Goal: Transaction & Acquisition: Purchase product/service

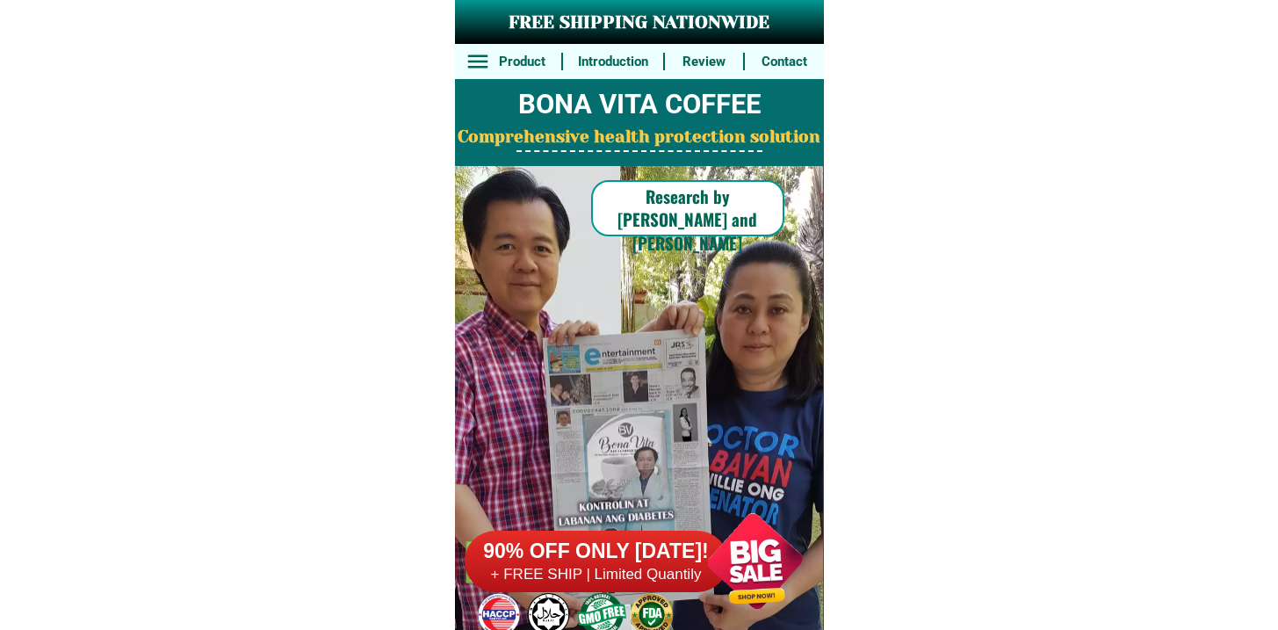
click at [669, 595] on div "90% OFF ONLY TODAY! + FREE SHIP | Limited Quantily" at bounding box center [644, 561] width 359 height 138
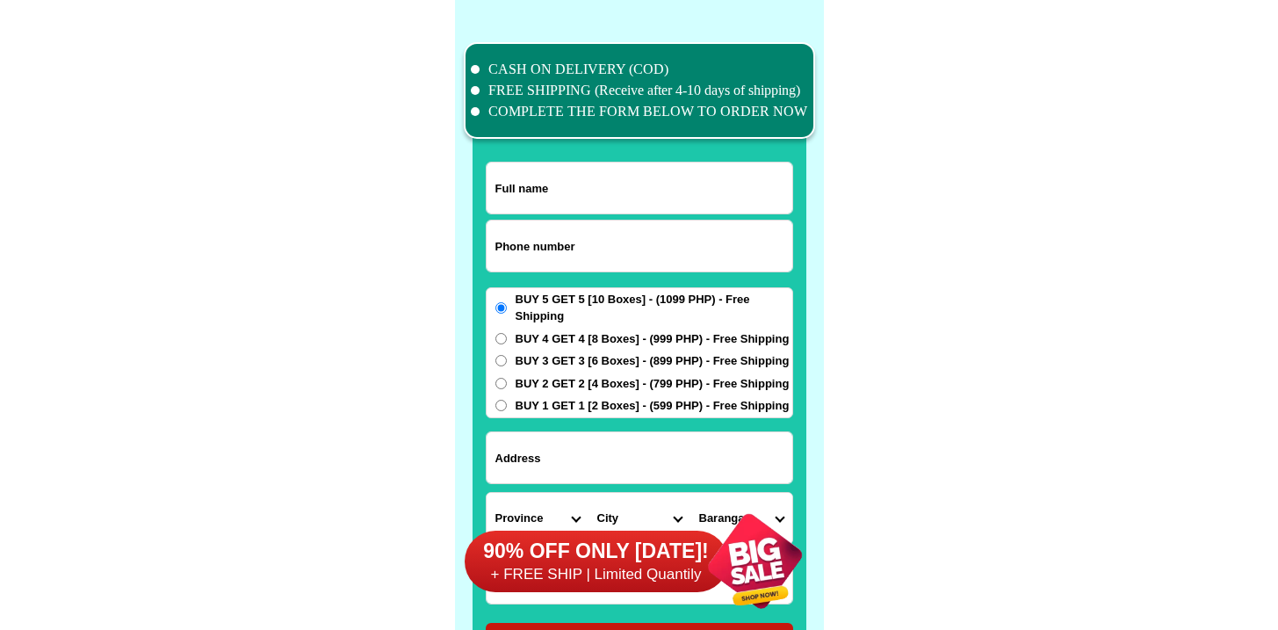
scroll to position [13653, 0]
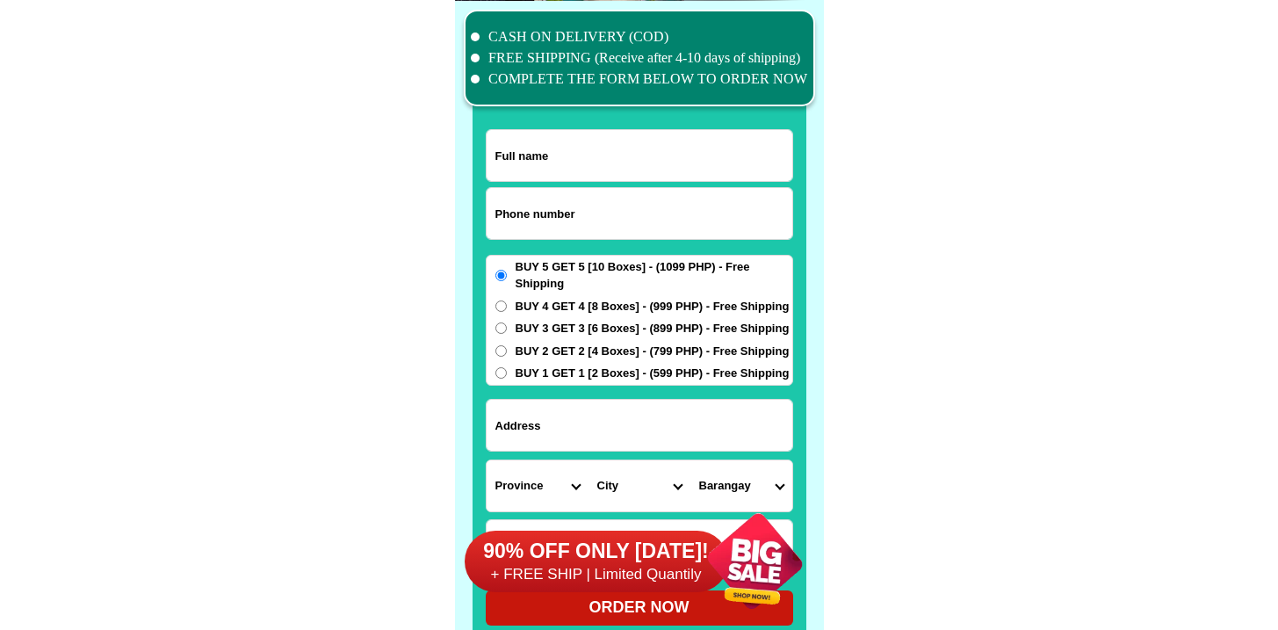
click at [611, 202] on input "Input phone_number" at bounding box center [640, 213] width 306 height 51
paste input "9289496696"
click at [495, 219] on input "9289496696" at bounding box center [640, 213] width 306 height 51
type input "09289496696"
click at [735, 147] on input "Input full_name" at bounding box center [640, 155] width 306 height 51
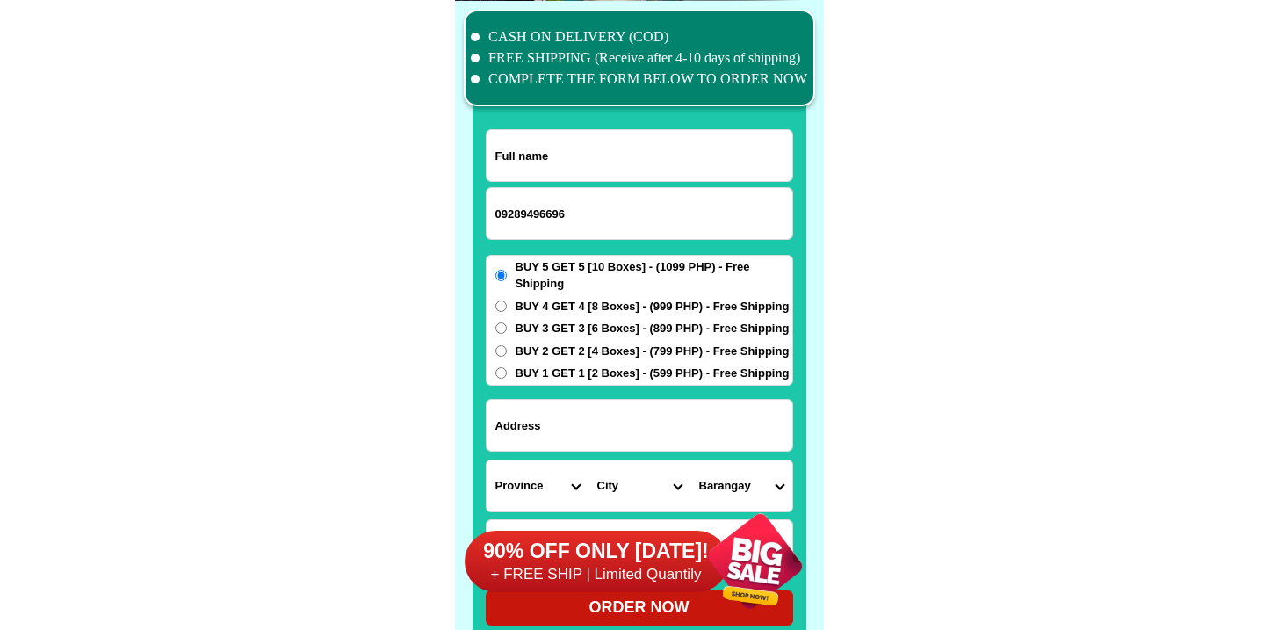
paste input "Benjamin Garcia jr."
type input "Benjamin Garcia jr."
click at [614, 286] on span "BUY 5 GET 5 [10 Boxes] - (1099 PHP) - Free Shipping" at bounding box center [654, 275] width 277 height 34
click at [507, 281] on input "BUY 5 GET 5 [10 Boxes] - (1099 PHP) - Free Shipping" at bounding box center [500, 275] width 11 height 11
click at [600, 310] on span "BUY 4 GET 4 [8 Boxes] - (999 PHP) - Free Shipping" at bounding box center [653, 307] width 274 height 18
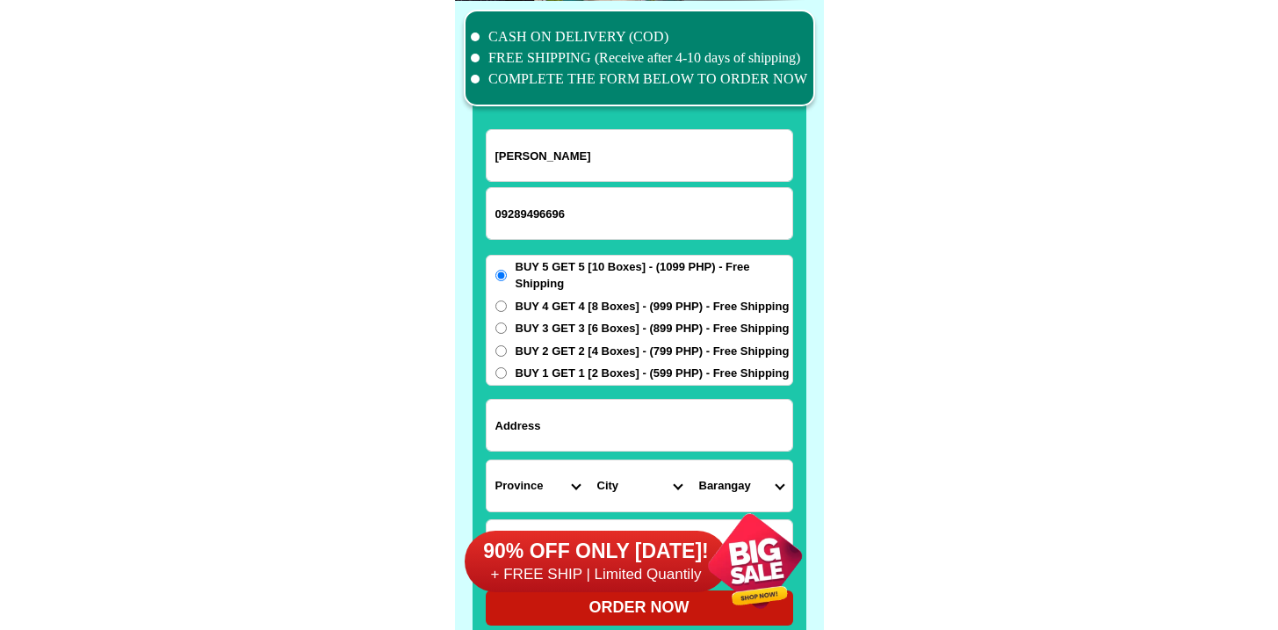
click at [507, 310] on input "BUY 4 GET 4 [8 Boxes] - (999 PHP) - Free Shipping" at bounding box center [500, 305] width 11 height 11
radio input "true"
click at [575, 420] on input "Input address" at bounding box center [640, 425] width 306 height 51
paste input "Bright Home subdivision El Pueblo del Rio Block 27 Lot 60"
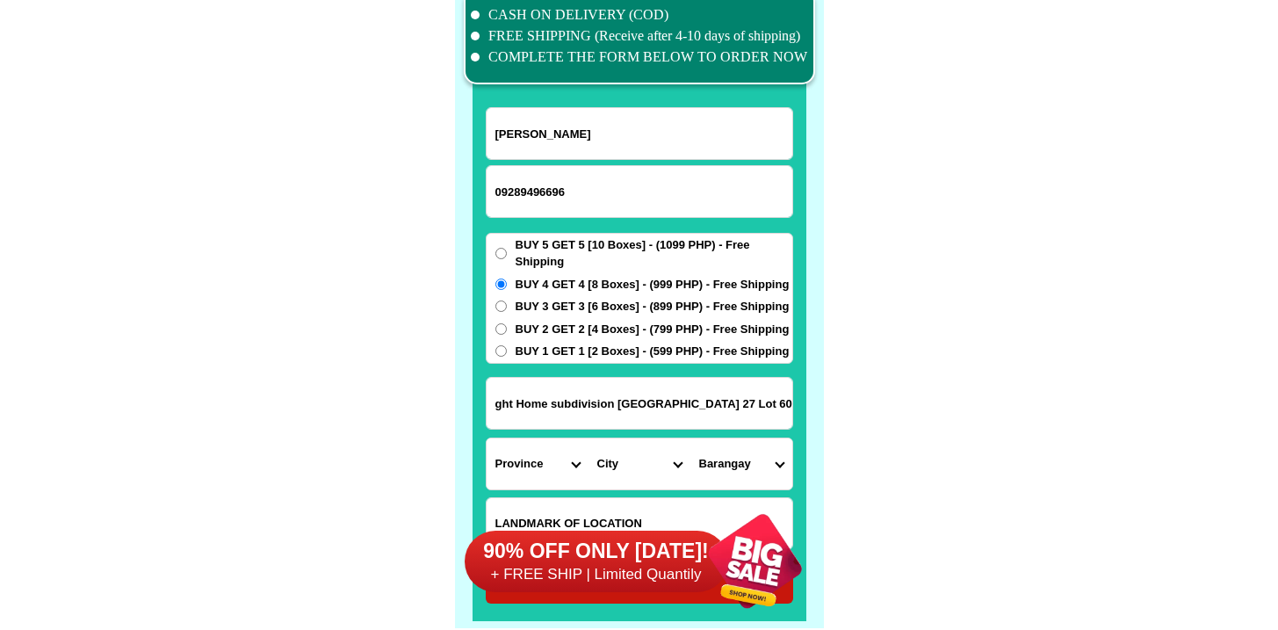
scroll to position [13702, 0]
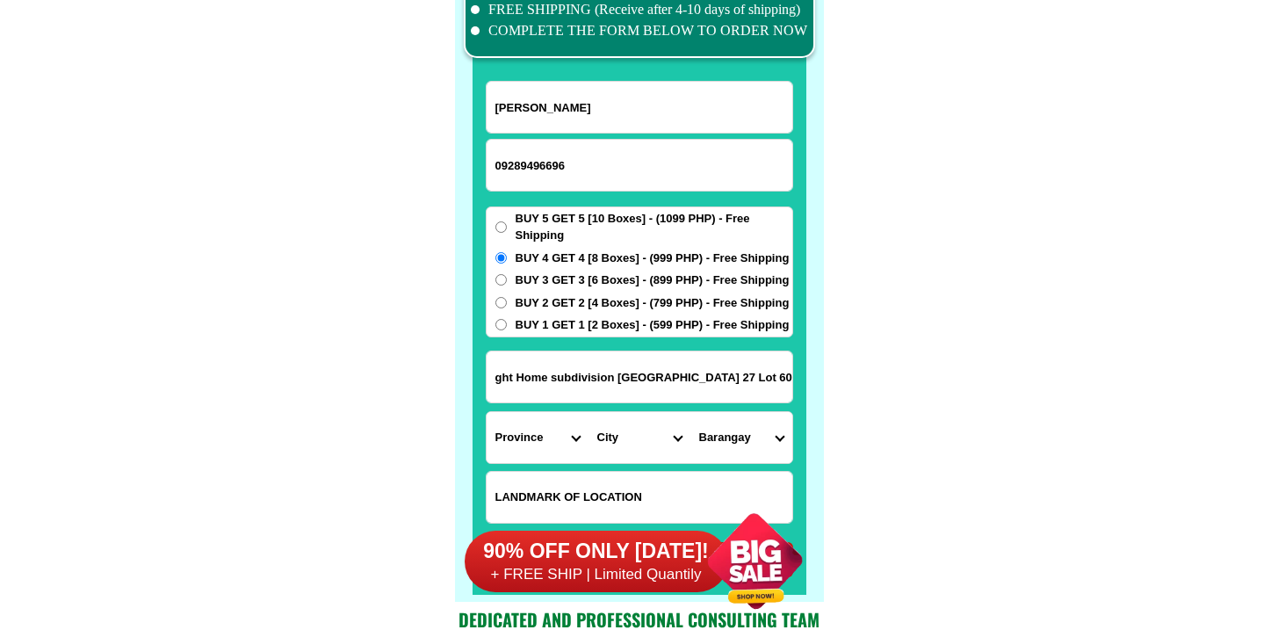
click at [571, 381] on input "Bright Home subdivision El Pueblo del Rio Block 27 Lot 60" at bounding box center [640, 376] width 306 height 51
drag, startPoint x: 603, startPoint y: 378, endPoint x: 867, endPoint y: 383, distance: 263.5
type input "Bright Home subdivision El Pueblo del Rio Block 27 Lot 60"
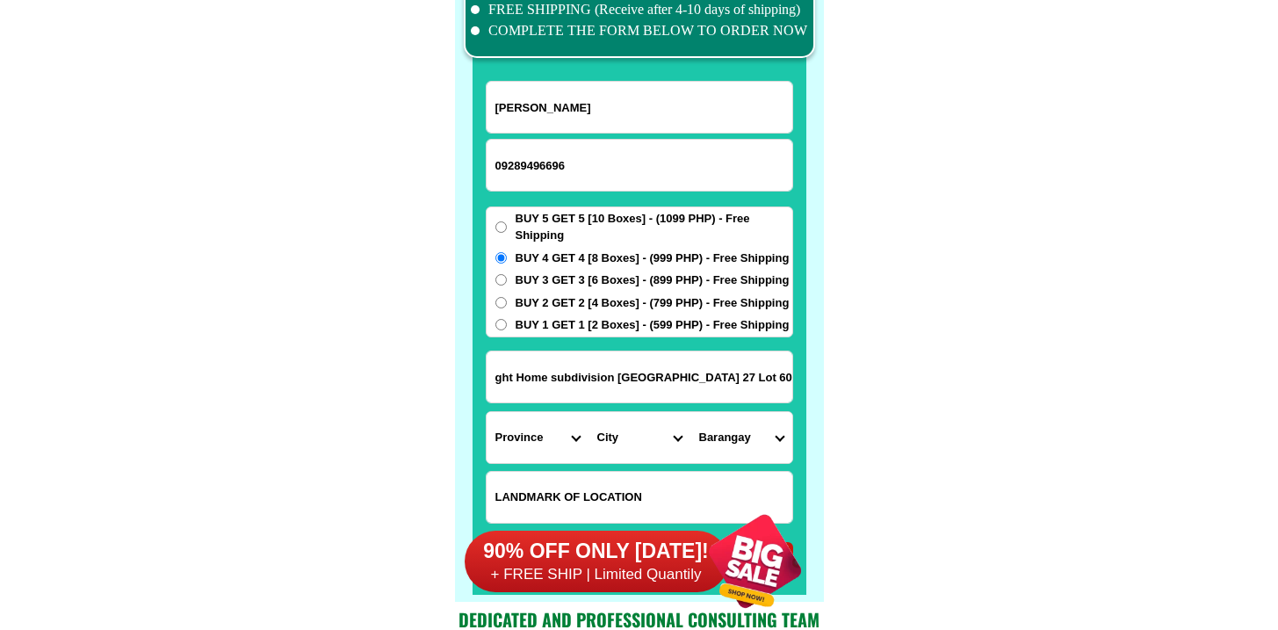
scroll to position [0, 0]
click at [586, 381] on input "Bright Home subdivision El Pueblo del Rio Block 27 Lot 60" at bounding box center [640, 376] width 306 height 51
click at [513, 429] on select "Province Abra Agusan-del-norte Agusan-del-sur Aklan Albay Antique Apayao Aurora…" at bounding box center [538, 437] width 102 height 51
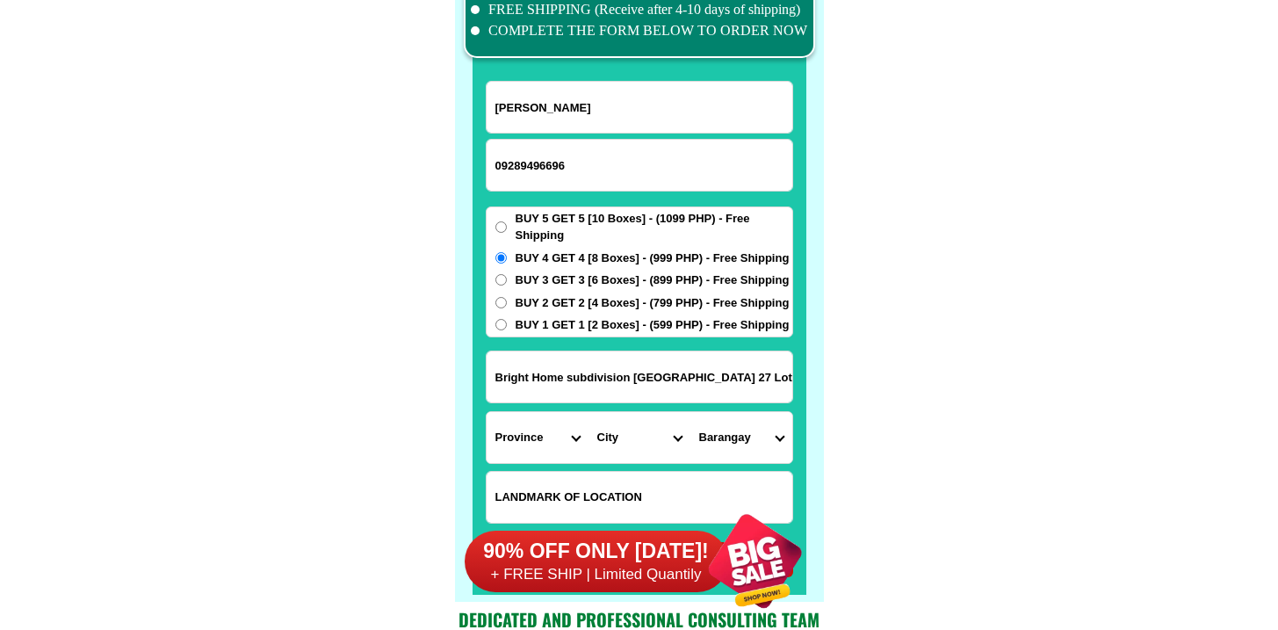
select select "63_761"
click at [487, 412] on select "Province Abra Agusan-del-norte Agusan-del-sur Aklan Albay Antique Apayao Aurora…" at bounding box center [538, 437] width 102 height 51
drag, startPoint x: 513, startPoint y: 429, endPoint x: 598, endPoint y: 423, distance: 85.4
click at [617, 436] on select "City" at bounding box center [639, 437] width 102 height 51
select select "63_7615284"
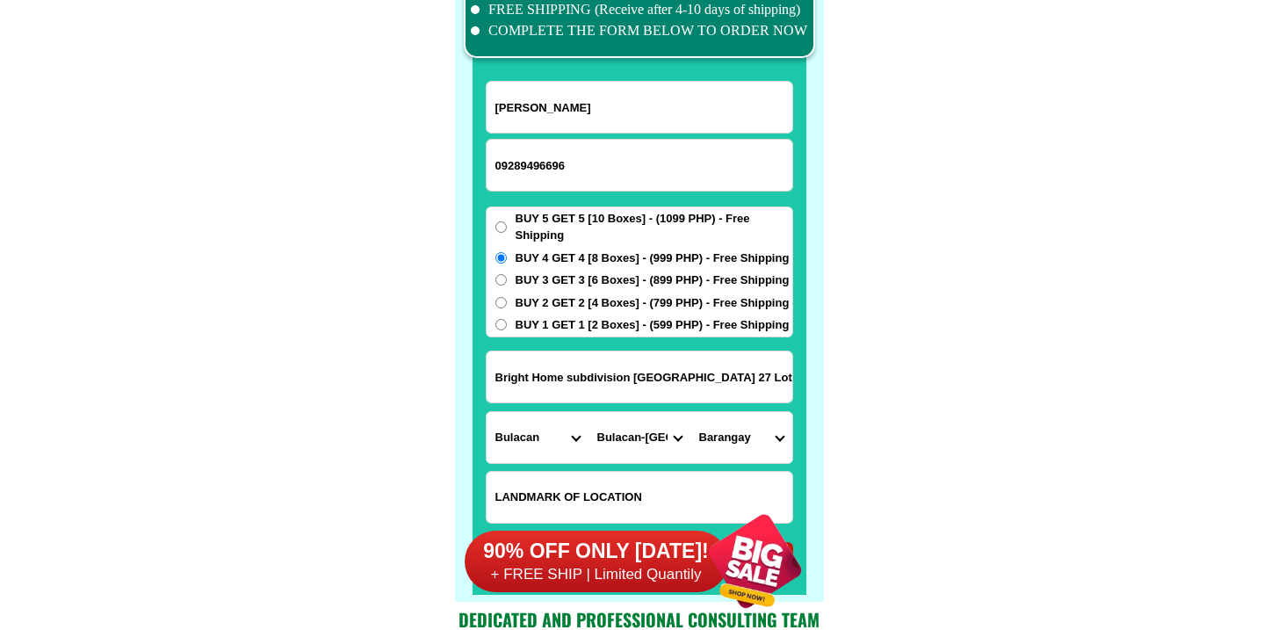
click at [588, 412] on select "City Angat Balagtas Baliuag Bocaue Bulacan Bulacan-hagonoy Bulacan-plaridel Bul…" at bounding box center [639, 437] width 102 height 51
click at [740, 444] on select "Barangay Bagbaguin Balasing Buenavista Bulac Camangyanan Catmon Cay pombo Caysi…" at bounding box center [741, 437] width 102 height 51
select select "63_7615284170"
click at [690, 412] on select "Barangay Bagbaguin Balasing Buenavista Bulac Camangyanan Catmon Cay pombo Caysi…" at bounding box center [741, 437] width 102 height 51
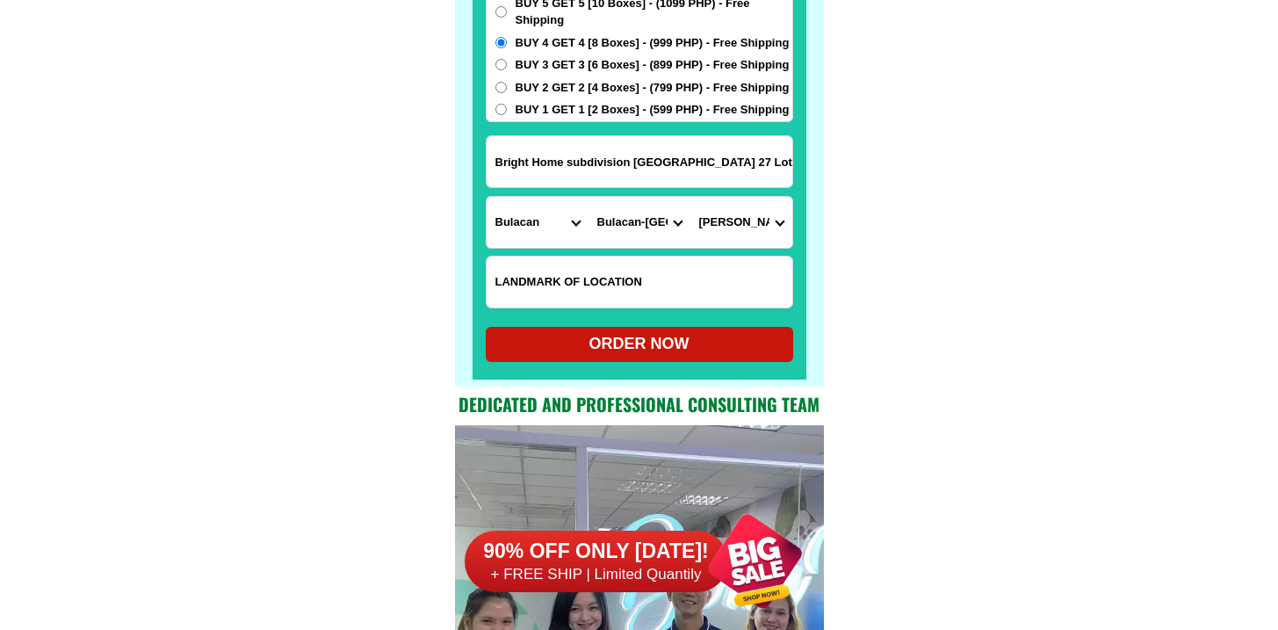
click at [675, 358] on div "ORDER NOW" at bounding box center [639, 344] width 307 height 35
radio input "true"
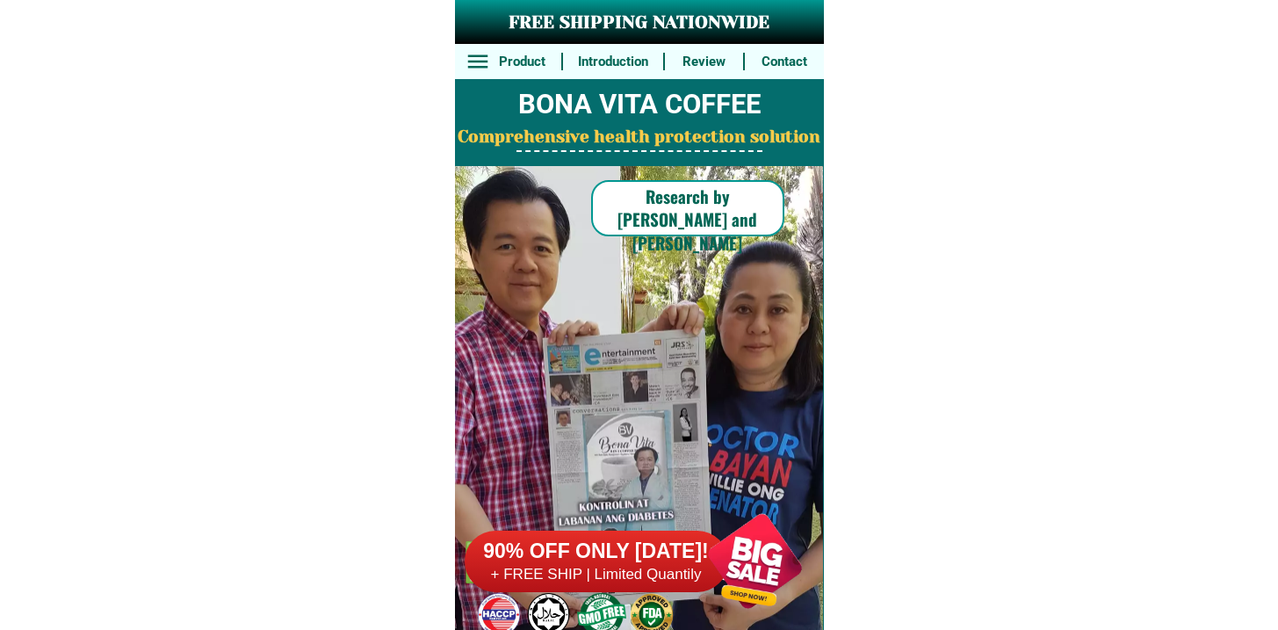
click at [634, 586] on div at bounding box center [596, 561] width 263 height 61
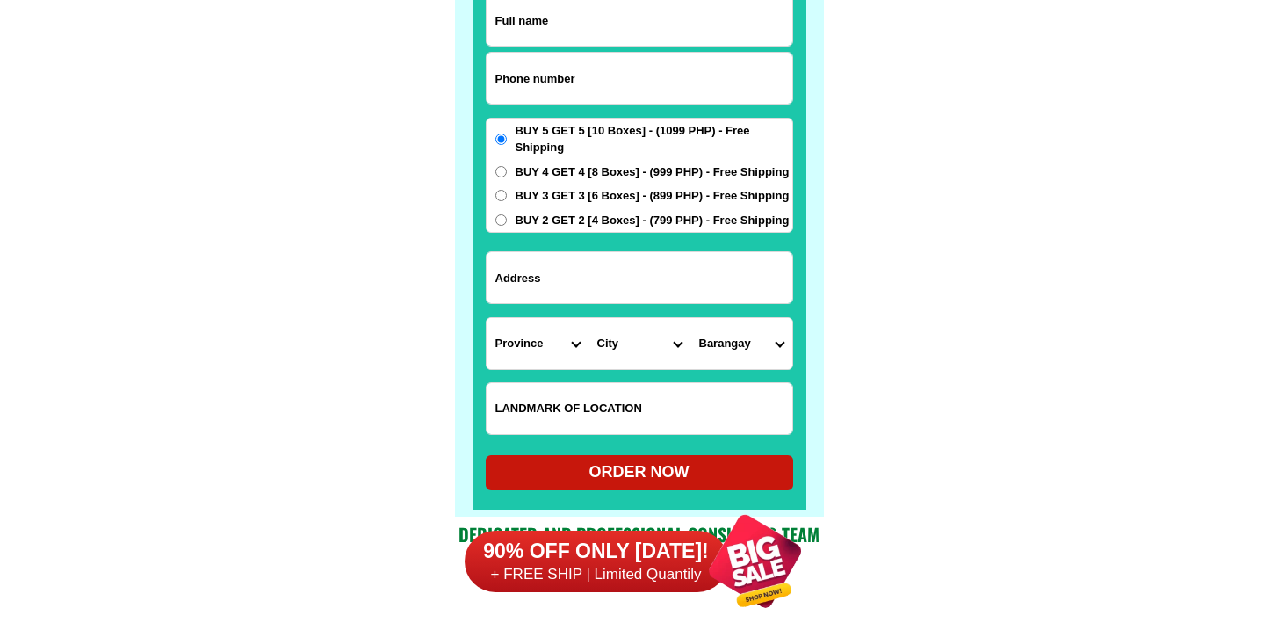
scroll to position [13786, 0]
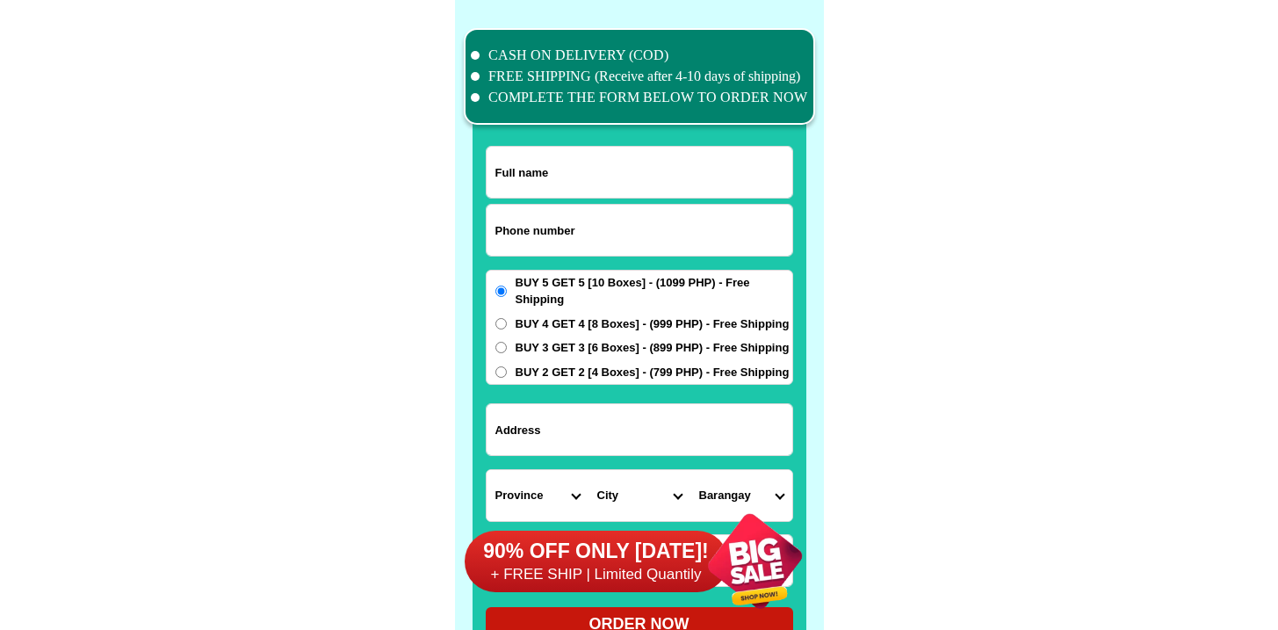
scroll to position [13654, 0]
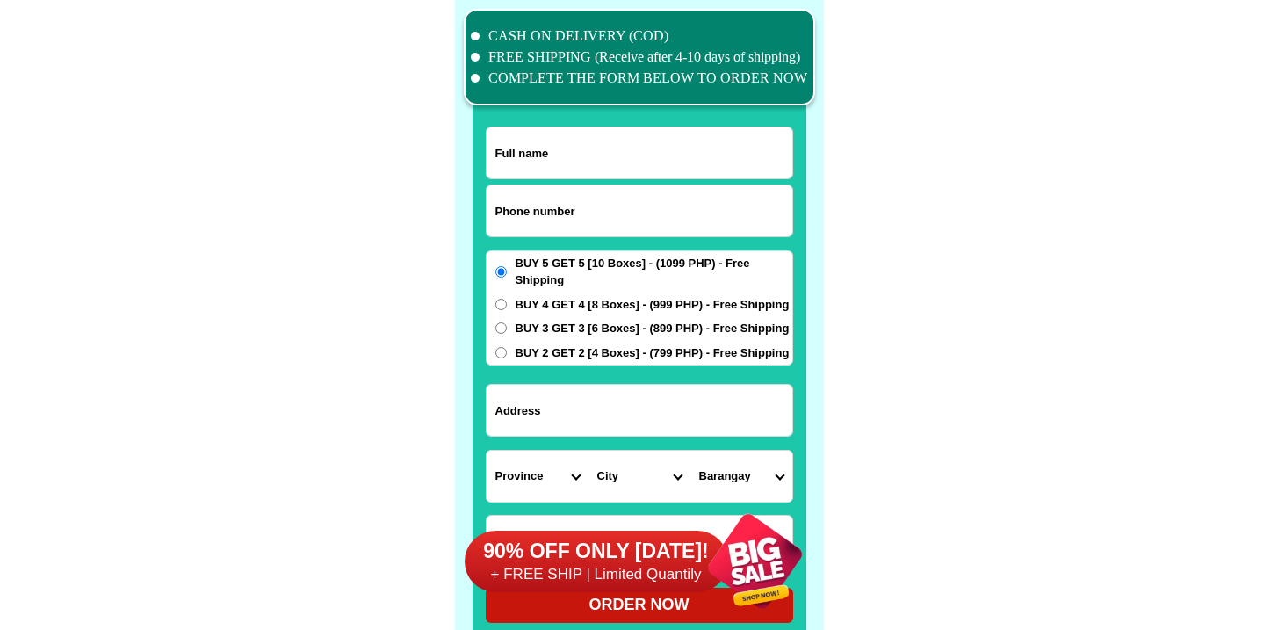
click at [551, 223] on input "Input phone_number" at bounding box center [640, 210] width 306 height 51
paste input "09185659184"
type input "09185659184"
click at [668, 168] on input "Input full_name" at bounding box center [640, 152] width 306 height 51
paste input "Alice Abuid"
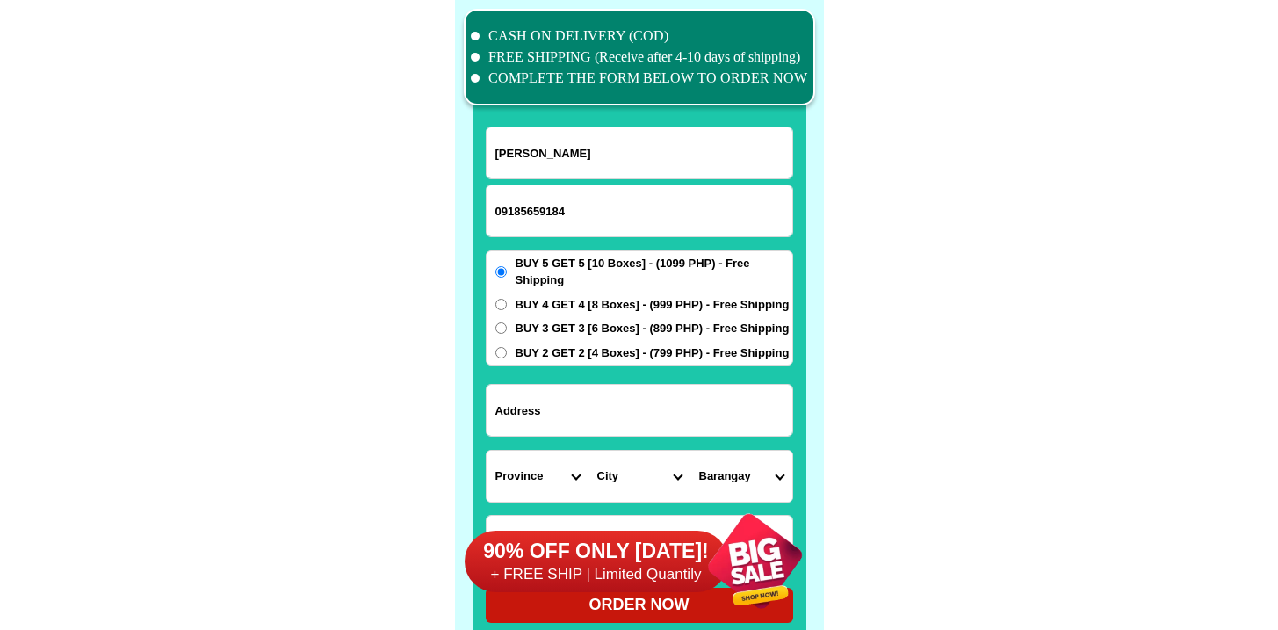
type input "Alice Abuid"
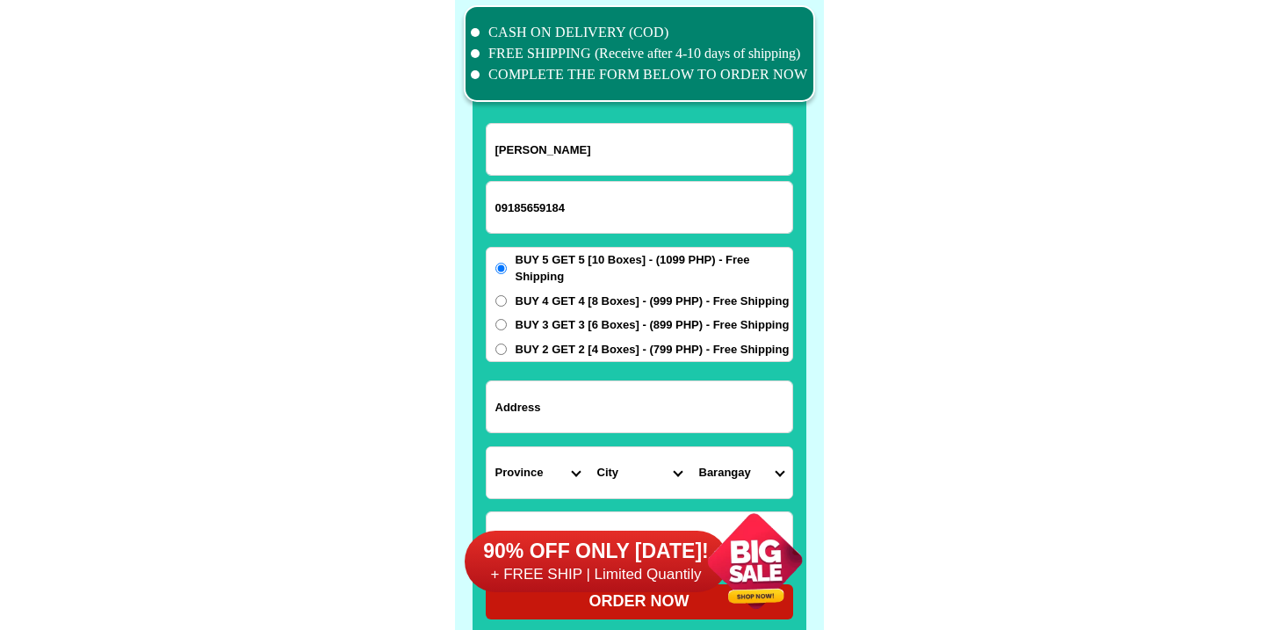
click at [617, 419] on input "Input address" at bounding box center [640, 406] width 306 height 51
paste input "36 Aguinaldo St Prój 4 Quezon City"
type input "36 Aguinaldo St Prój 4 Quezon City"
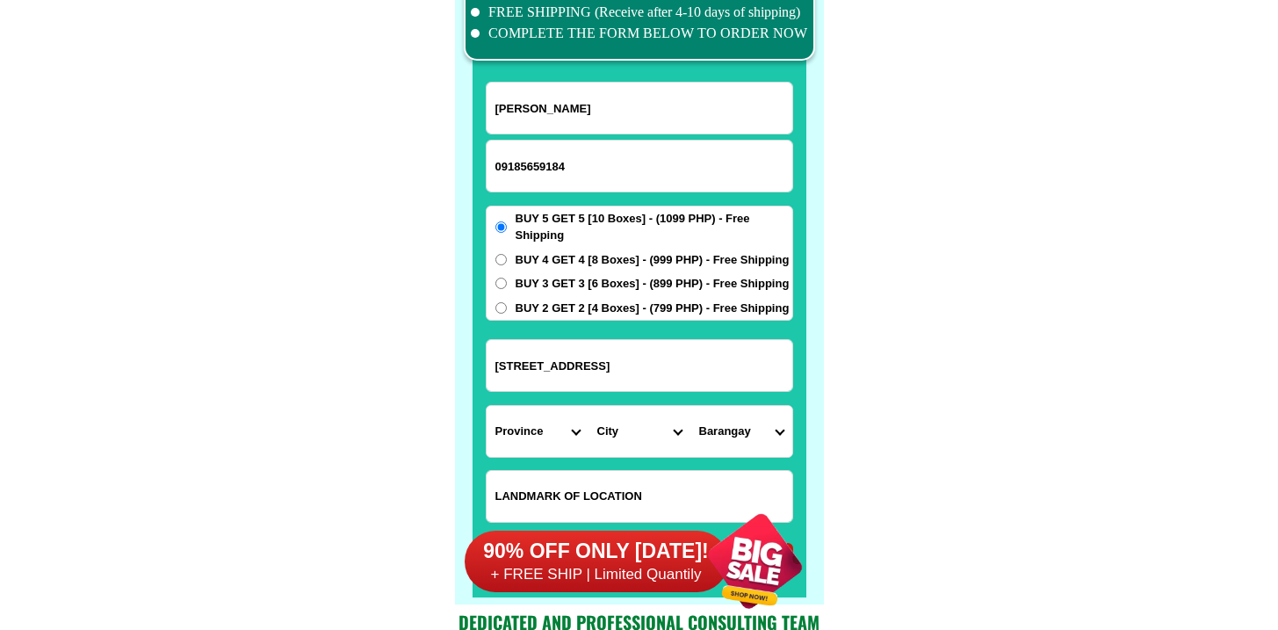
scroll to position [13706, 0]
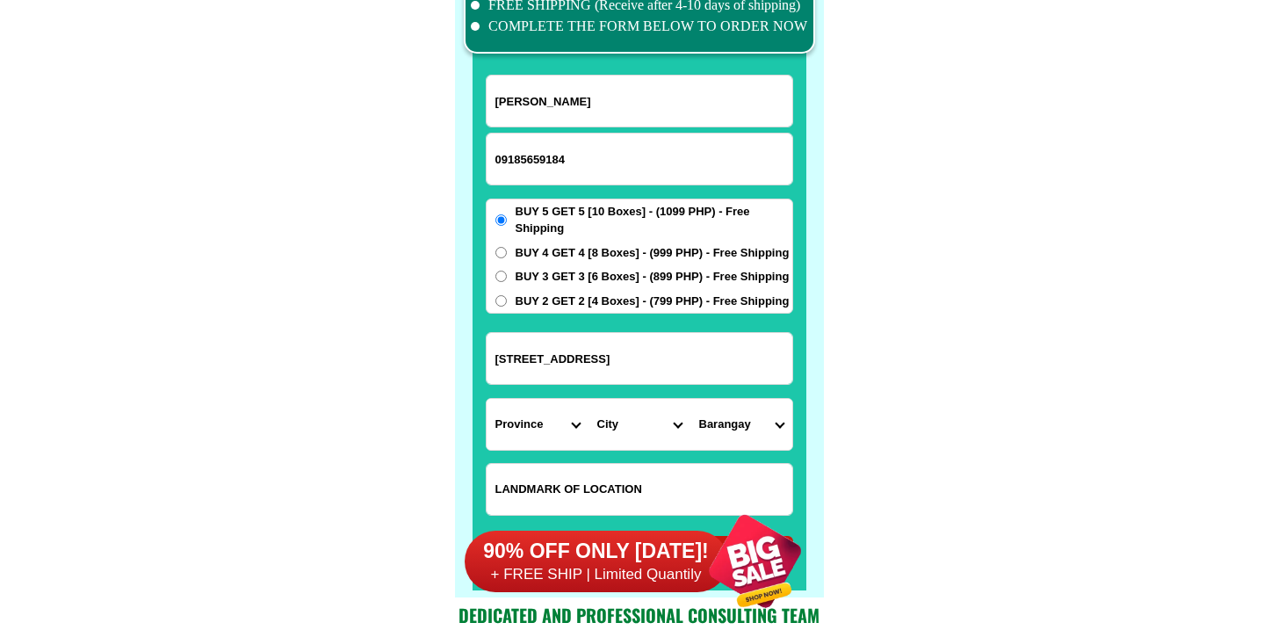
click at [538, 422] on select "Province Abra Agusan-del-norte Agusan-del-sur Aklan Albay Antique Apayao Aurora…" at bounding box center [538, 424] width 102 height 51
select select "63_219"
click at [713, 456] on form "Alice Abuid 09185659184 ORDER NOW 36 Aguinaldo St Prój 4 Quezon City Province A…" at bounding box center [639, 323] width 307 height 496
click at [708, 468] on input "Input LANDMARKOFLOCATION" at bounding box center [640, 489] width 306 height 51
paste input "Malapit SA Hitop grocery"
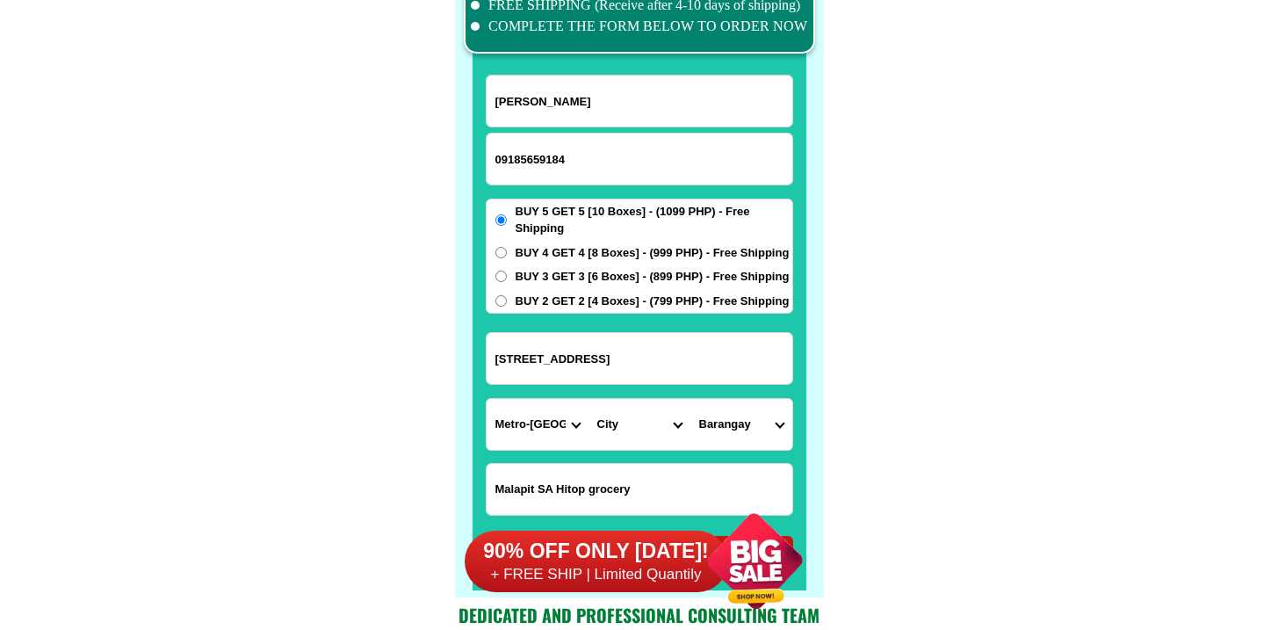
type input "Malapit SA Hitop grocery"
click at [631, 406] on select "City Binondo CALOOCAN Ermita Intramuros Las-pinas Makati Malabon-city Malate Ma…" at bounding box center [639, 424] width 102 height 51
select select "63_2194070"
click at [588, 399] on select "City Binondo CALOOCAN Ermita Intramuros Las-pinas Makati Malabon-city Malate Ma…" at bounding box center [639, 424] width 102 height 51
click at [735, 441] on select "Barangay" at bounding box center [741, 424] width 102 height 51
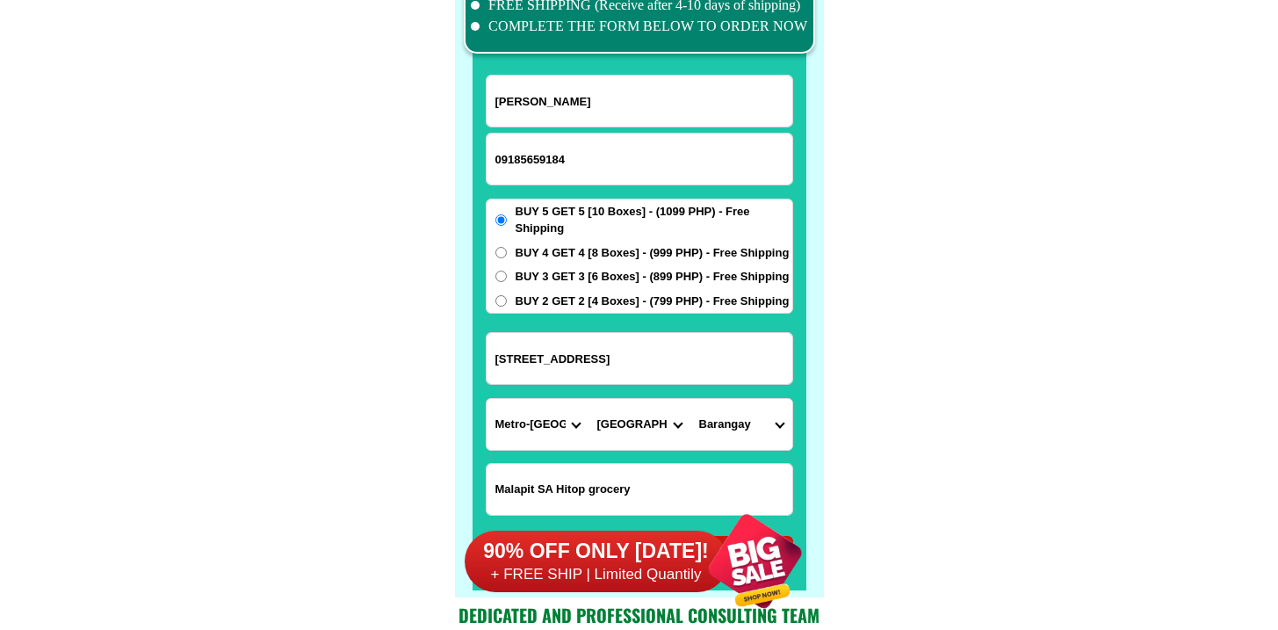
select select "63_219407019151"
click at [690, 399] on select "Barangay Alicia Amihan Apolonio samson Aurora Baesa Bagbag Bago bantay Bagong l…" at bounding box center [741, 424] width 102 height 51
drag, startPoint x: 727, startPoint y: 387, endPoint x: 740, endPoint y: 425, distance: 40.0
click at [727, 388] on form "Alice Abuid 09185659184 ORDER NOW 36 Aguinaldo St Prój 4 Quezon City Province A…" at bounding box center [639, 323] width 307 height 496
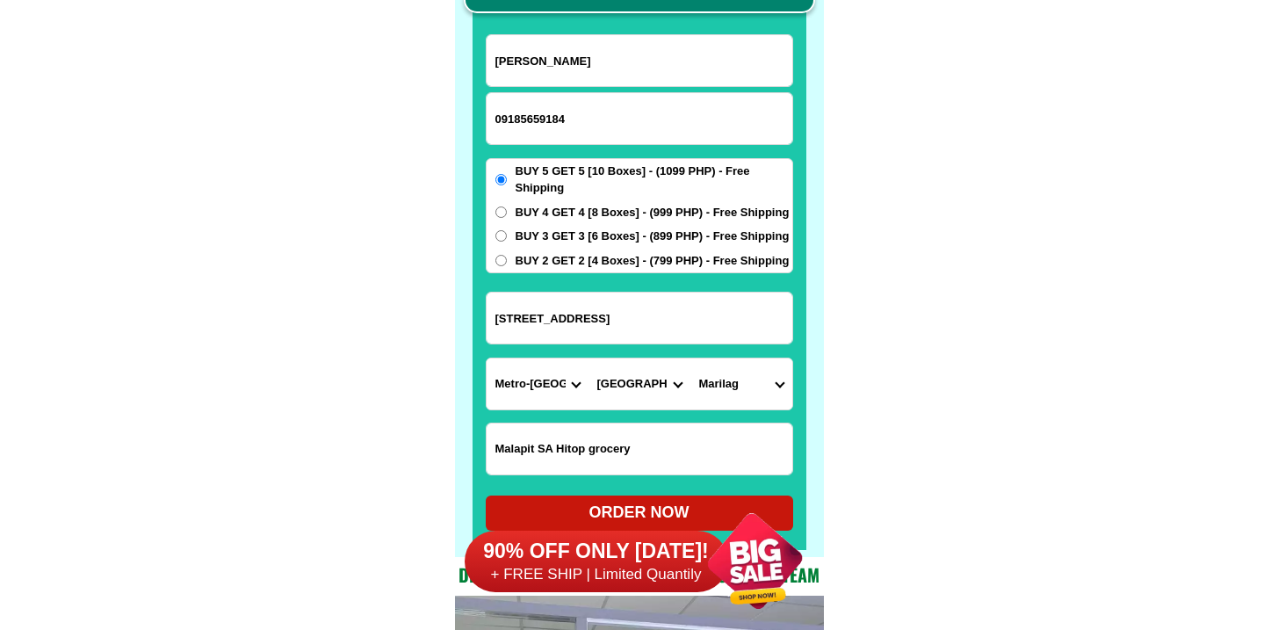
scroll to position [13795, 0]
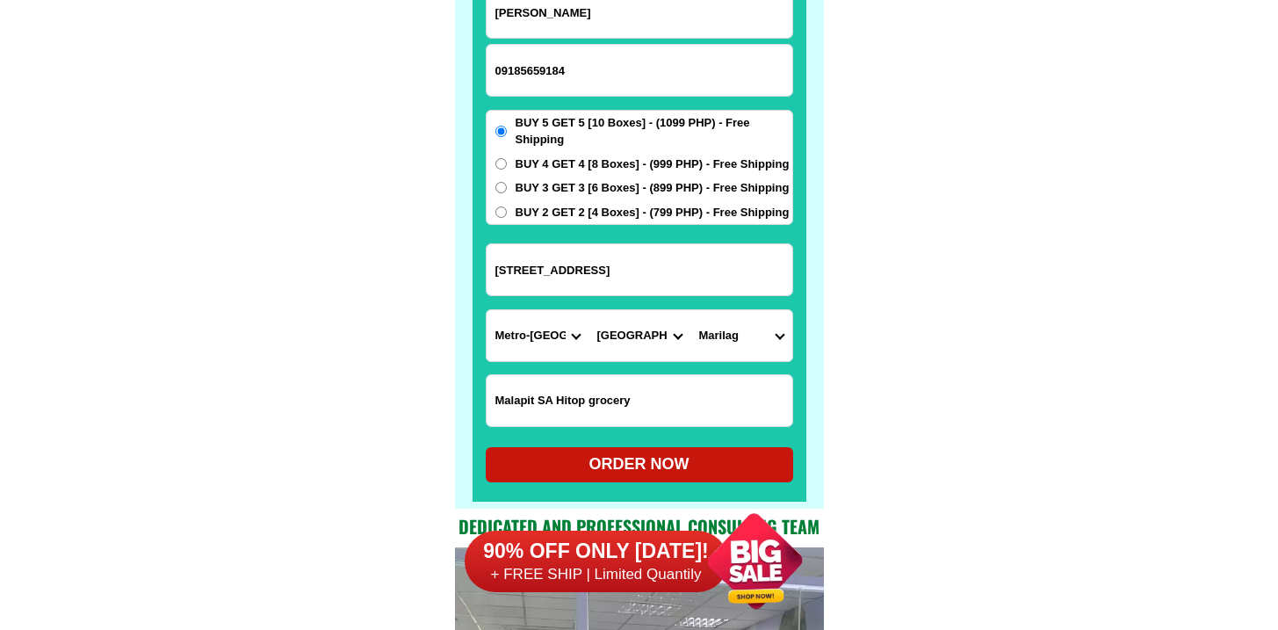
click at [639, 468] on div "ORDER NOW" at bounding box center [639, 464] width 307 height 24
radio input "true"
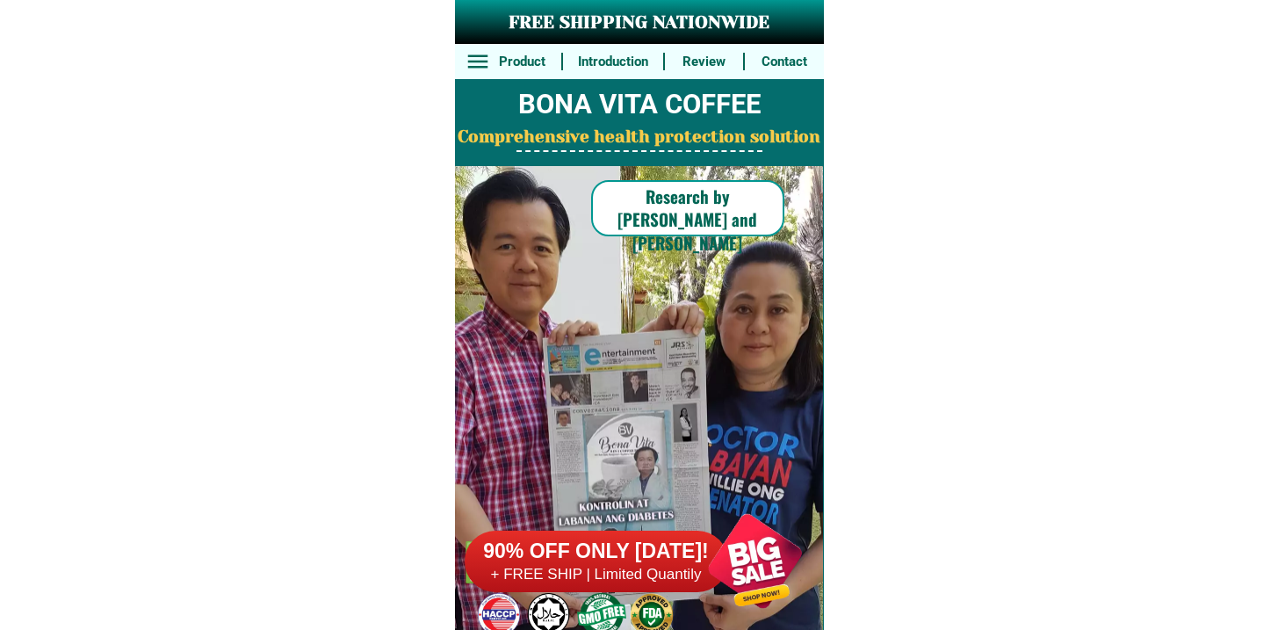
click at [585, 565] on h6 "+ FREE SHIP | Limited Quantily" at bounding box center [596, 574] width 263 height 19
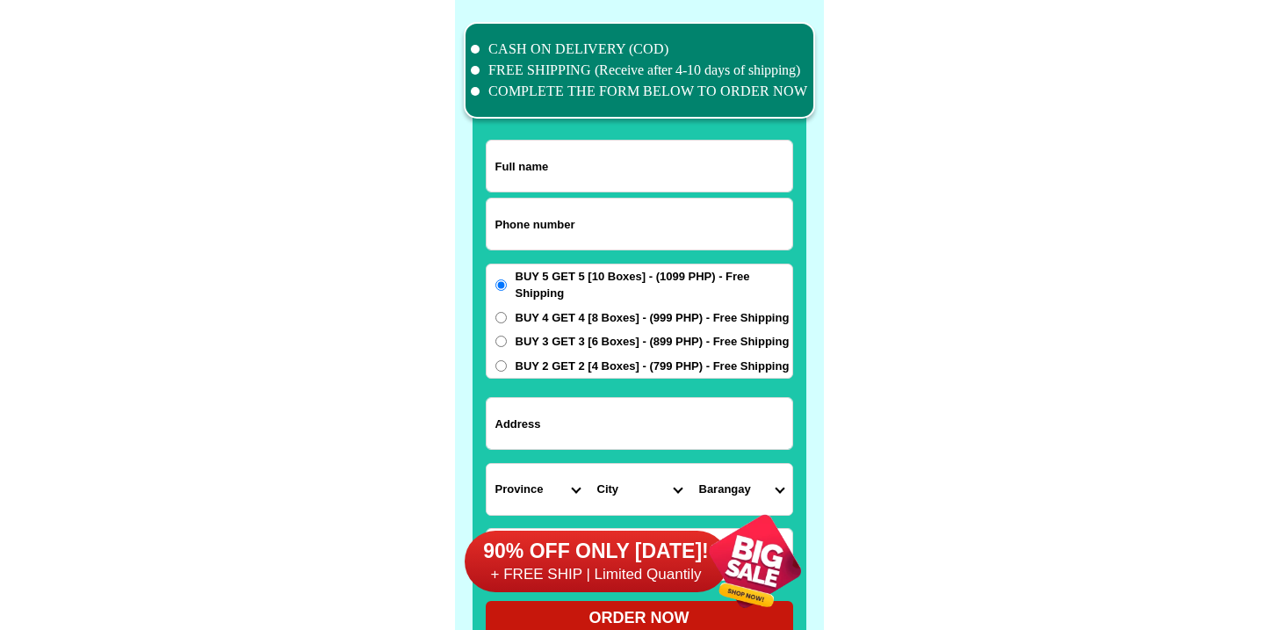
scroll to position [13653, 0]
